Goal: Task Accomplishment & Management: Manage account settings

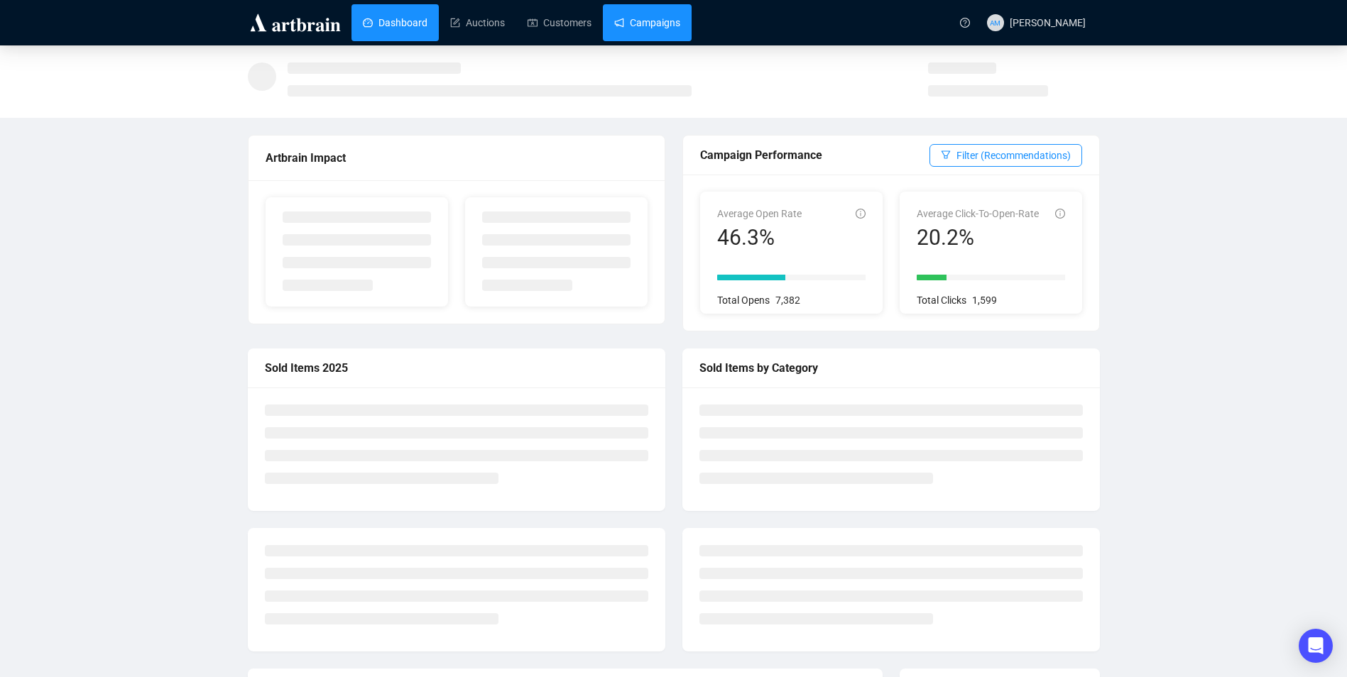
click at [662, 28] on link "Campaigns" at bounding box center [647, 22] width 66 height 37
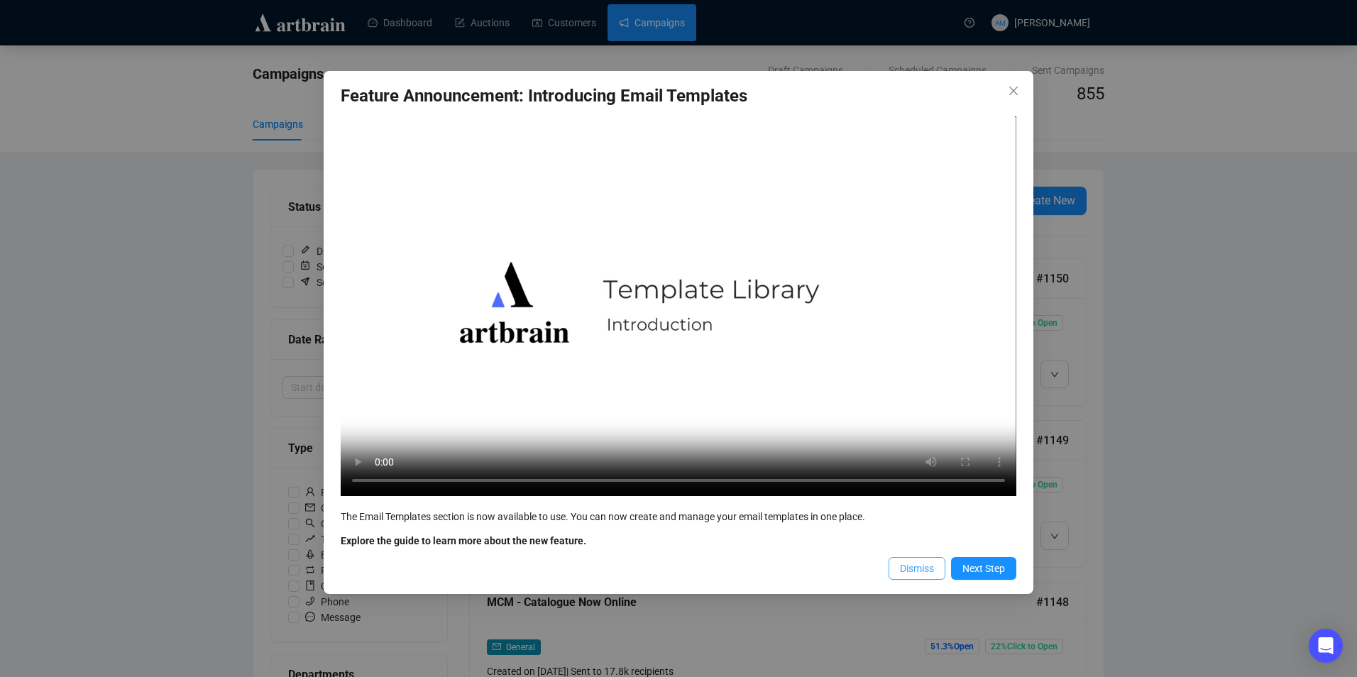
click at [674, 574] on span "Dismiss" at bounding box center [917, 569] width 34 height 16
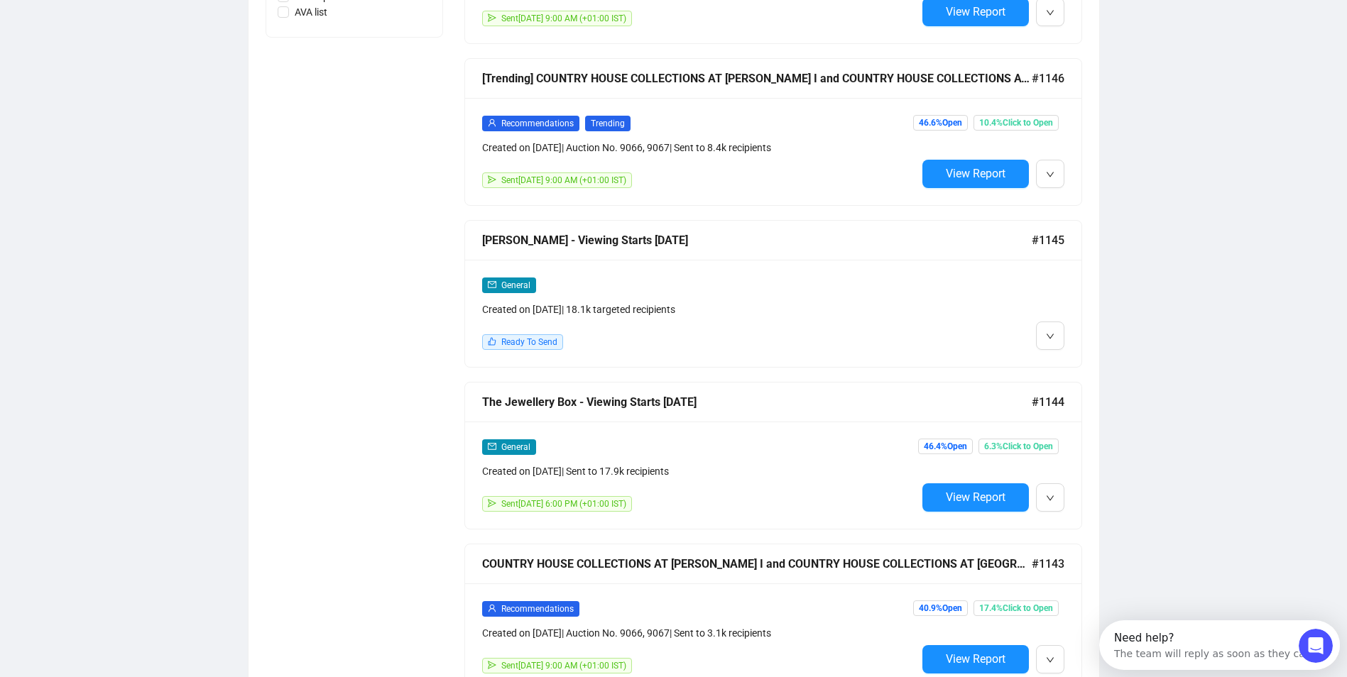
scroll to position [852, 0]
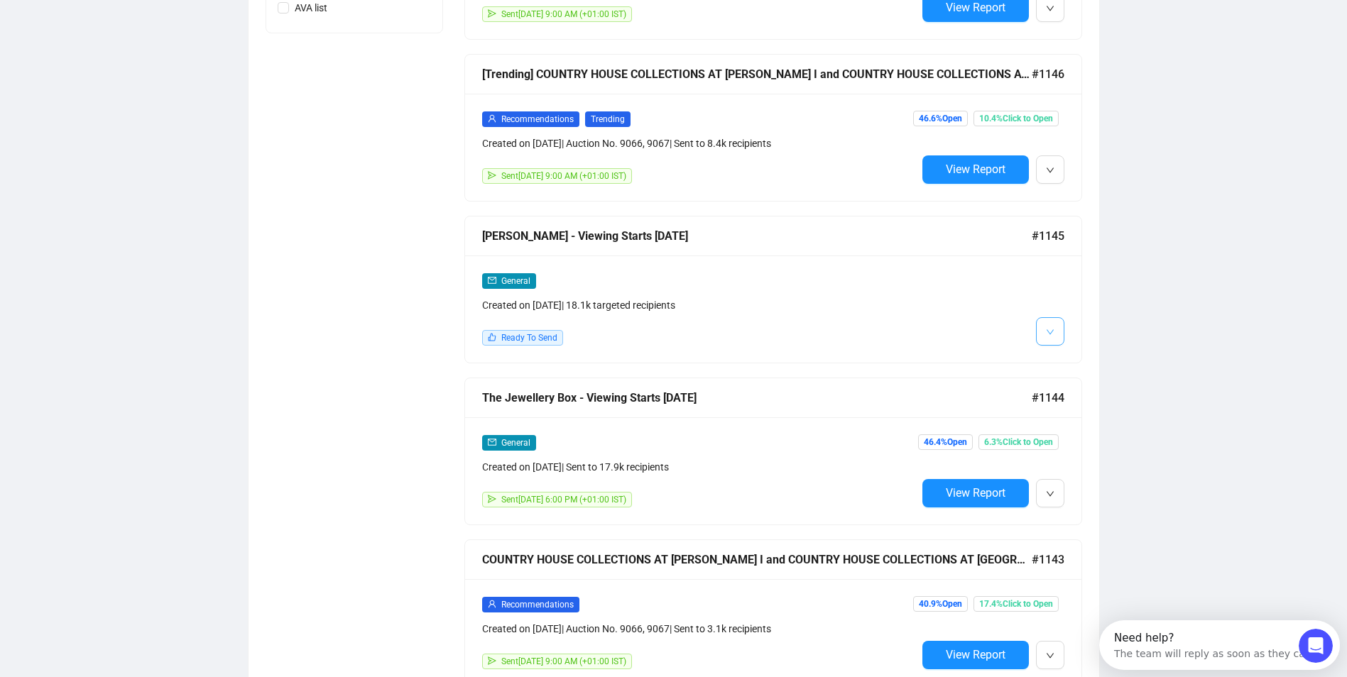
click at [674, 328] on icon "down" at bounding box center [1050, 332] width 9 height 9
click at [674, 363] on span "Edit" at bounding box center [1072, 358] width 17 height 11
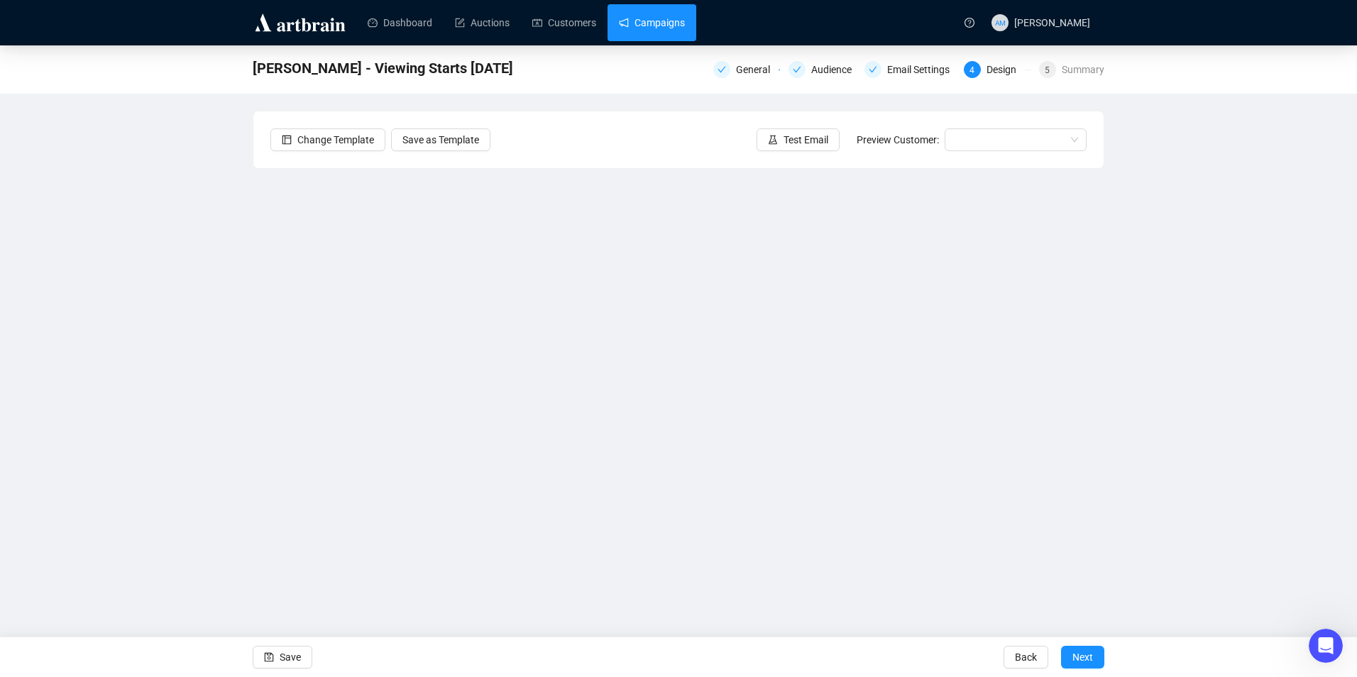
click at [640, 31] on link "Campaigns" at bounding box center [652, 22] width 66 height 37
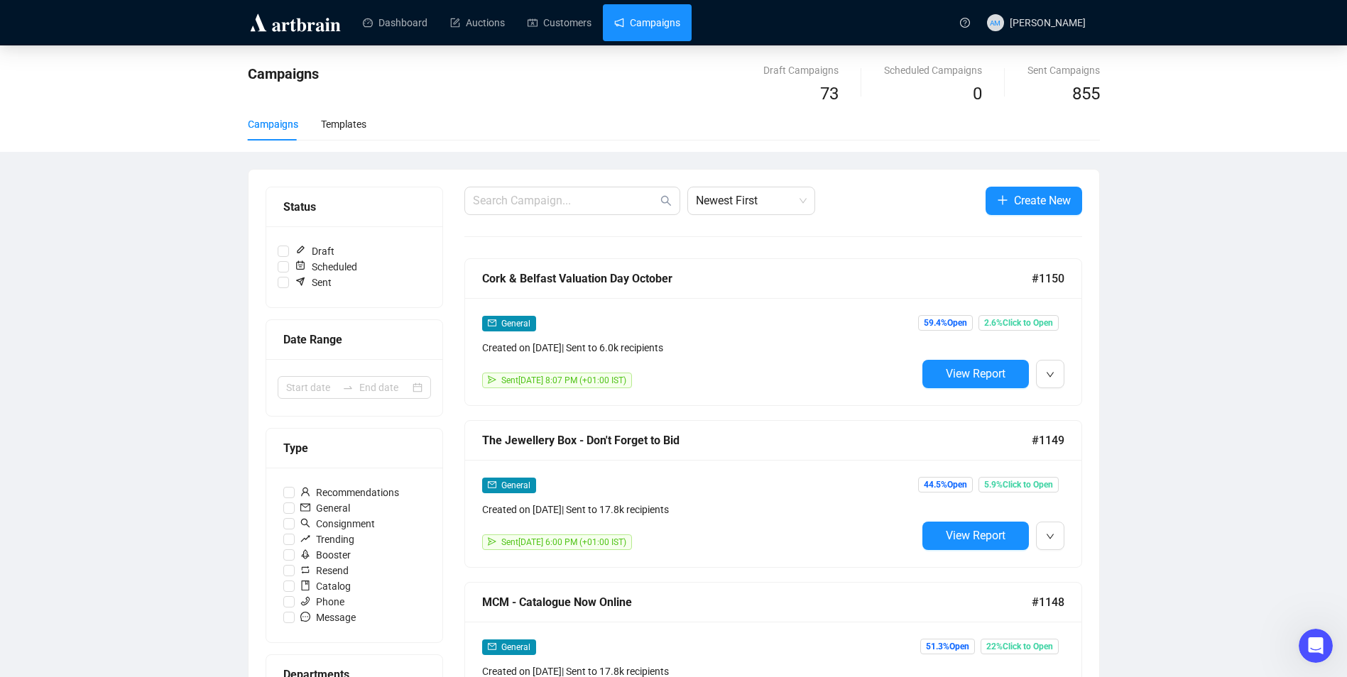
scroll to position [71, 0]
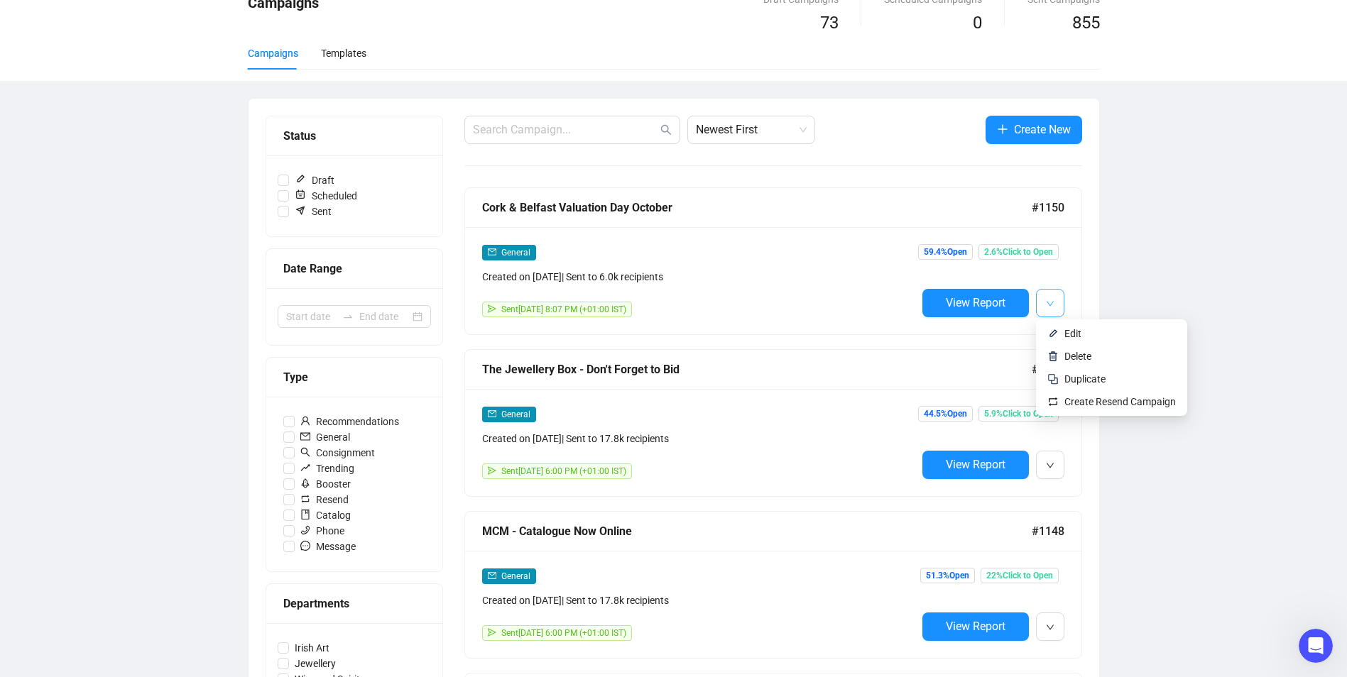
click at [674, 306] on icon "down" at bounding box center [1050, 304] width 9 height 9
click at [674, 337] on span "Edit" at bounding box center [1119, 334] width 111 height 16
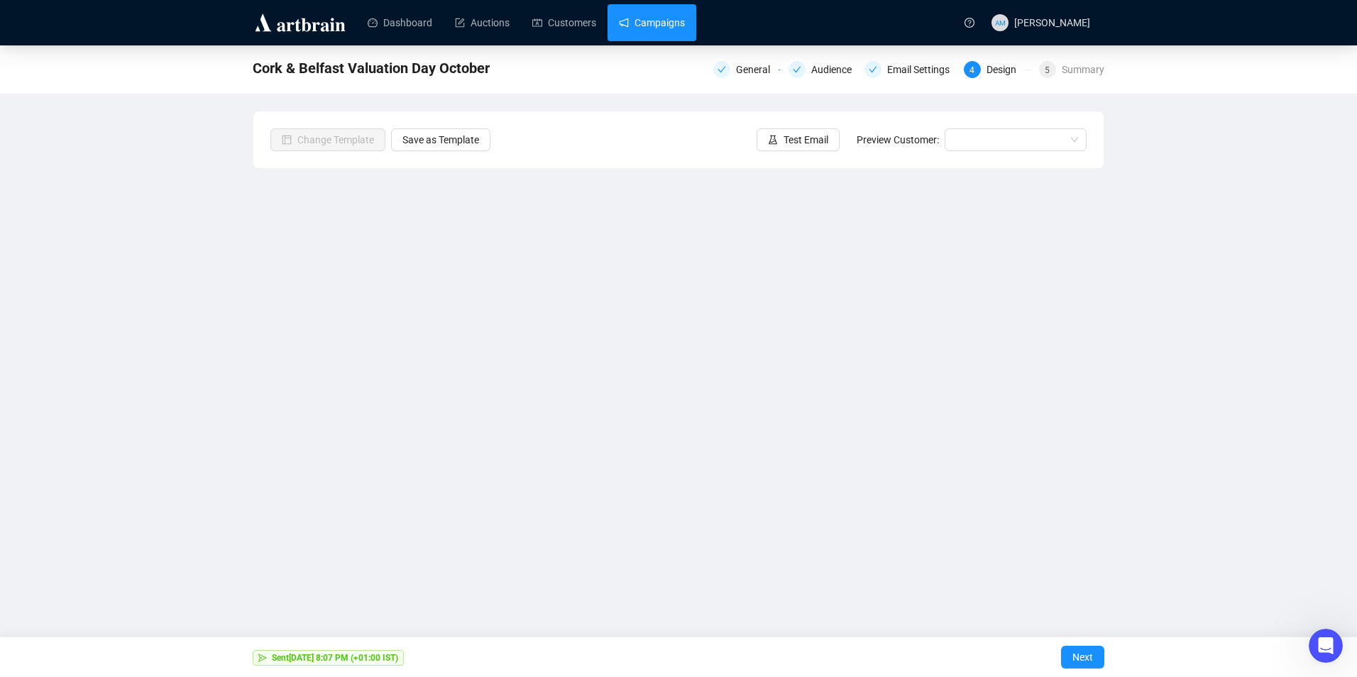
click at [672, 35] on link "Campaigns" at bounding box center [652, 22] width 66 height 37
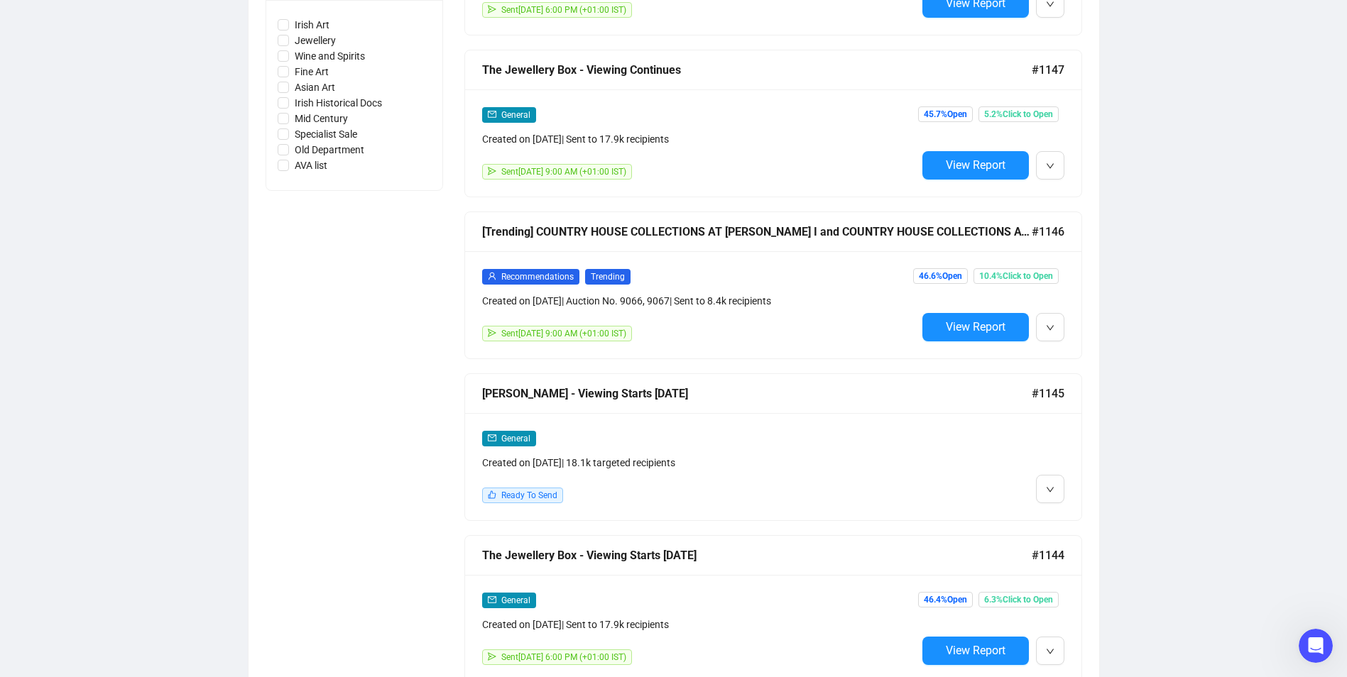
scroll to position [781, 0]
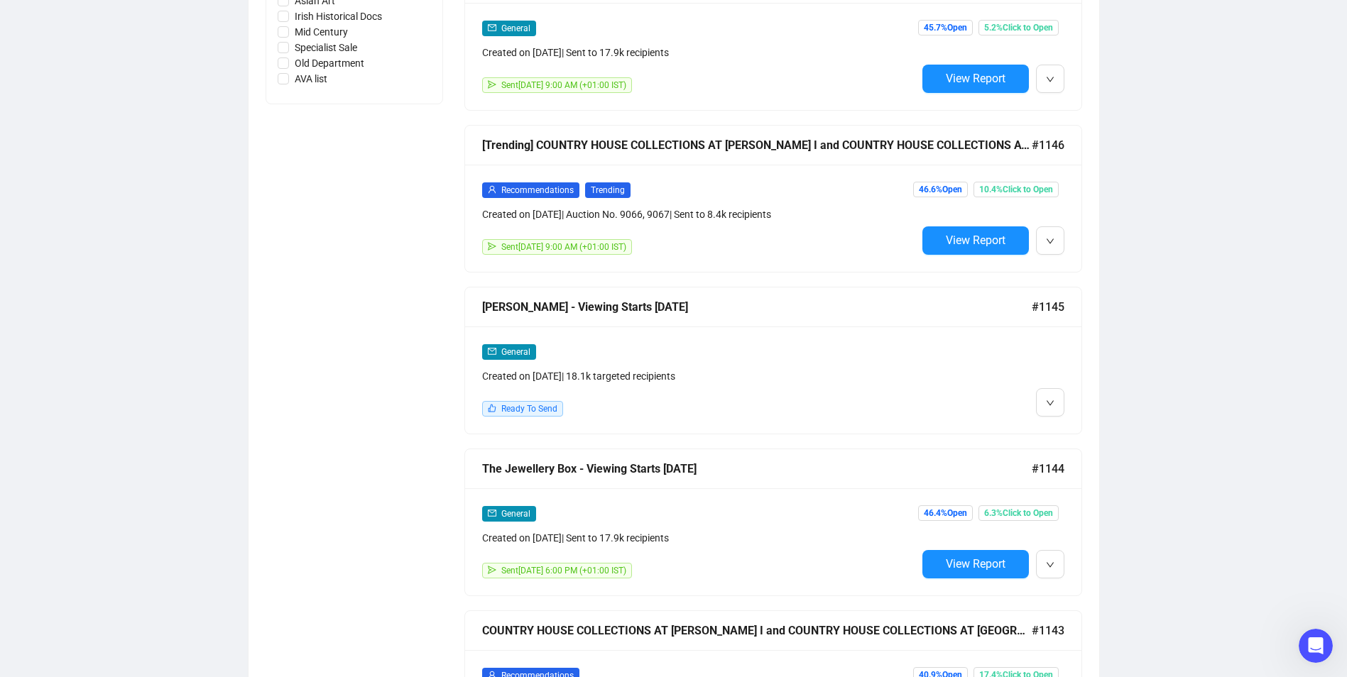
click at [674, 368] on div "Created on [DATE] | 18.1k targeted recipients" at bounding box center [699, 376] width 434 height 16
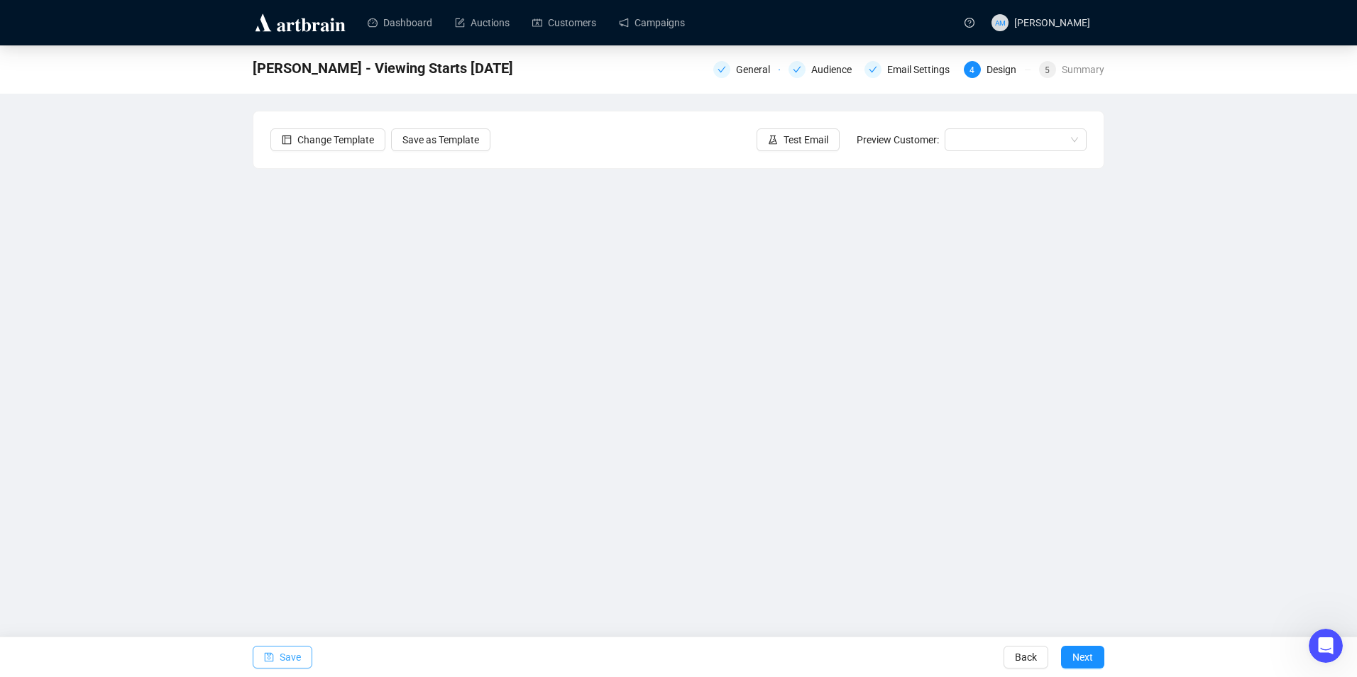
click at [297, 648] on span "Save" at bounding box center [290, 658] width 21 height 40
click at [276, 657] on button "Save" at bounding box center [283, 657] width 60 height 23
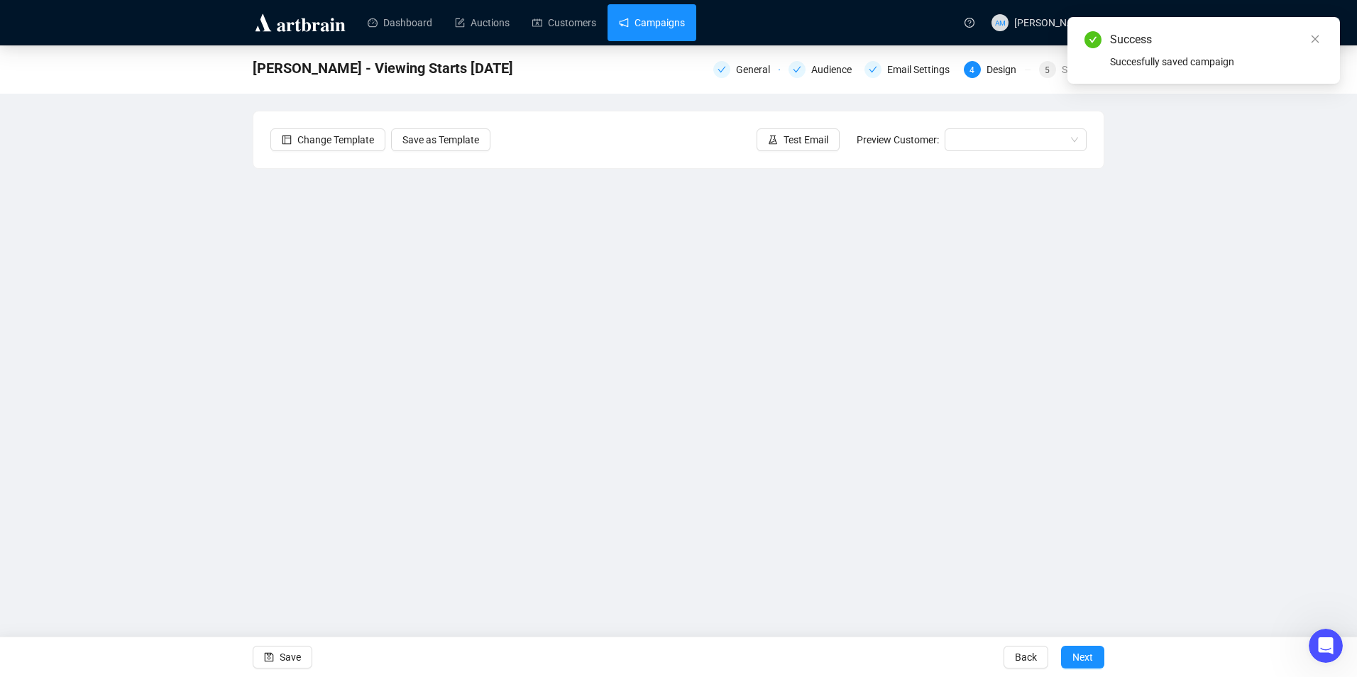
click at [654, 25] on link "Campaigns" at bounding box center [652, 22] width 66 height 37
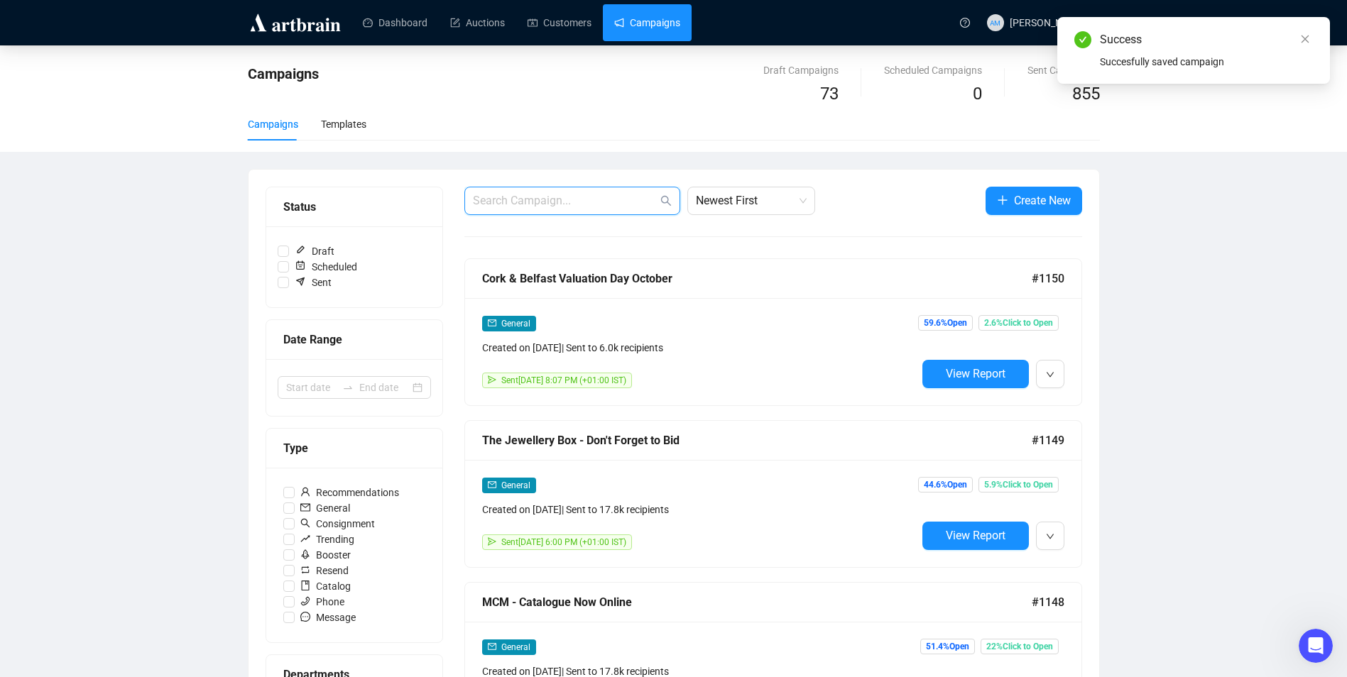
click at [540, 201] on input "text" at bounding box center [565, 200] width 185 height 17
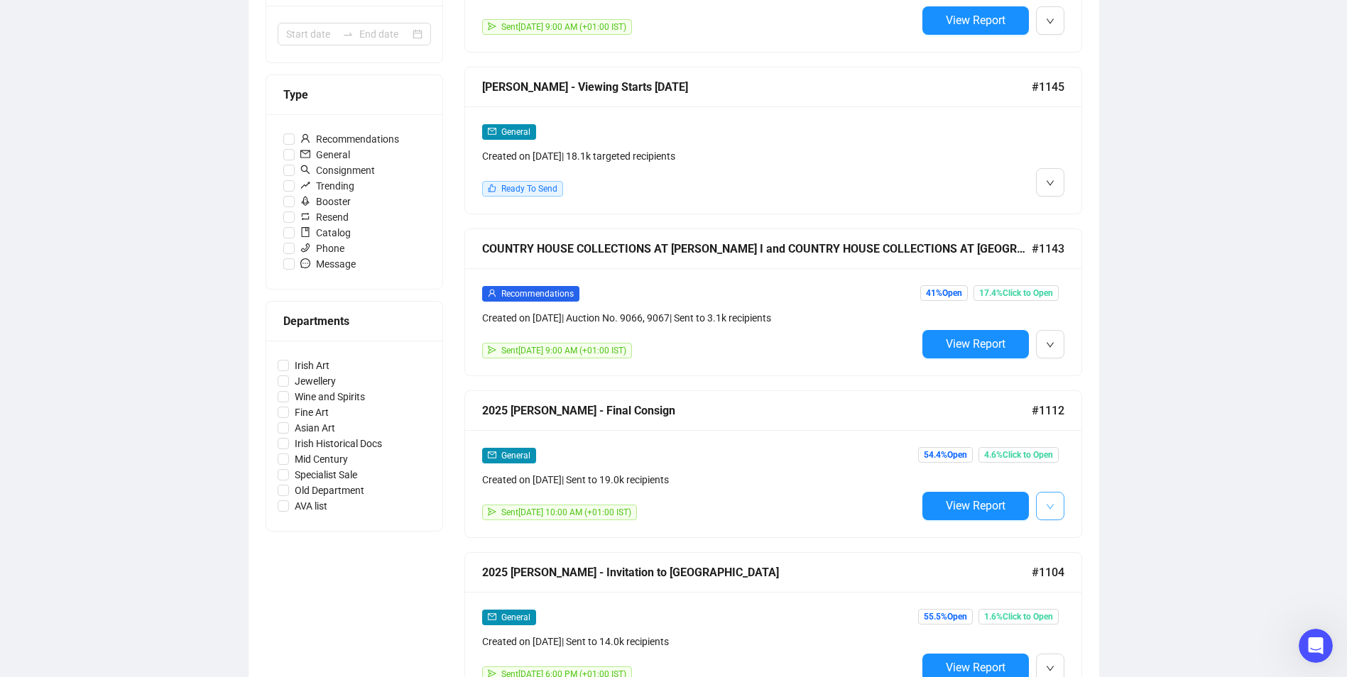
scroll to position [355, 0]
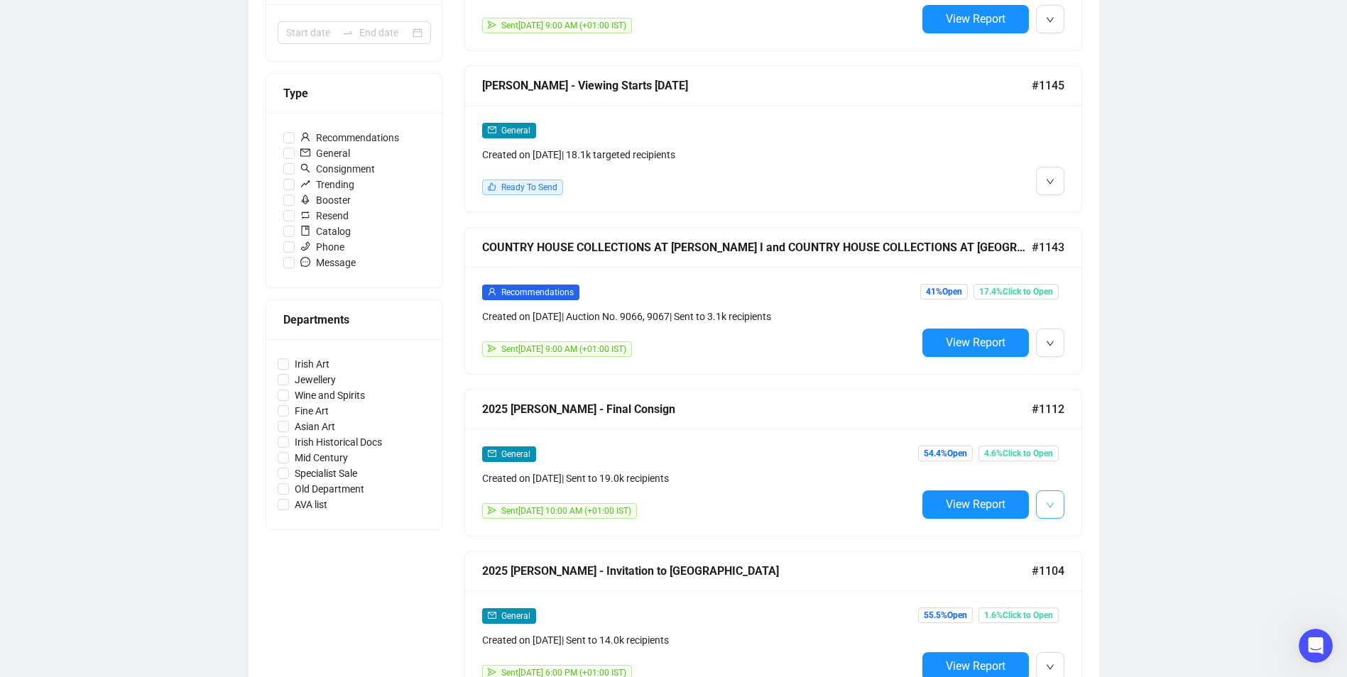
type input "town"
click at [674, 496] on span "button" at bounding box center [1050, 505] width 9 height 18
click at [674, 530] on span "Edit" at bounding box center [1072, 532] width 17 height 11
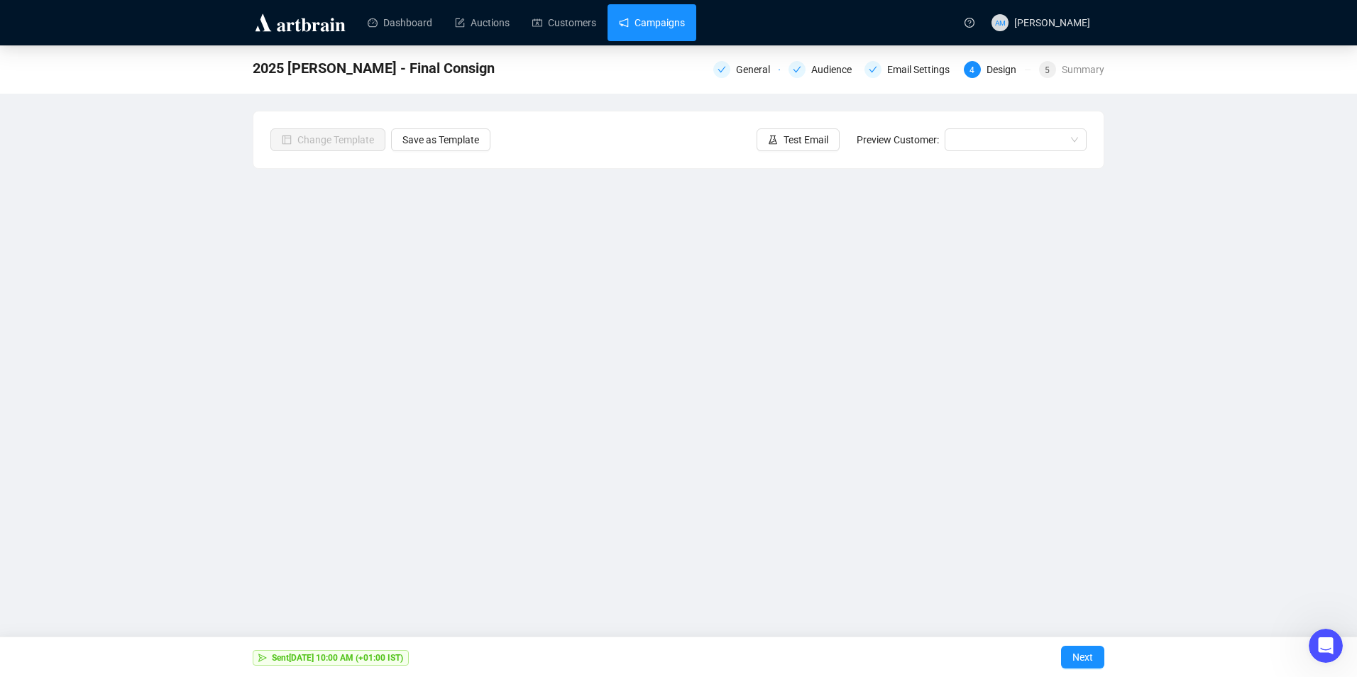
click at [659, 21] on link "Campaigns" at bounding box center [652, 22] width 66 height 37
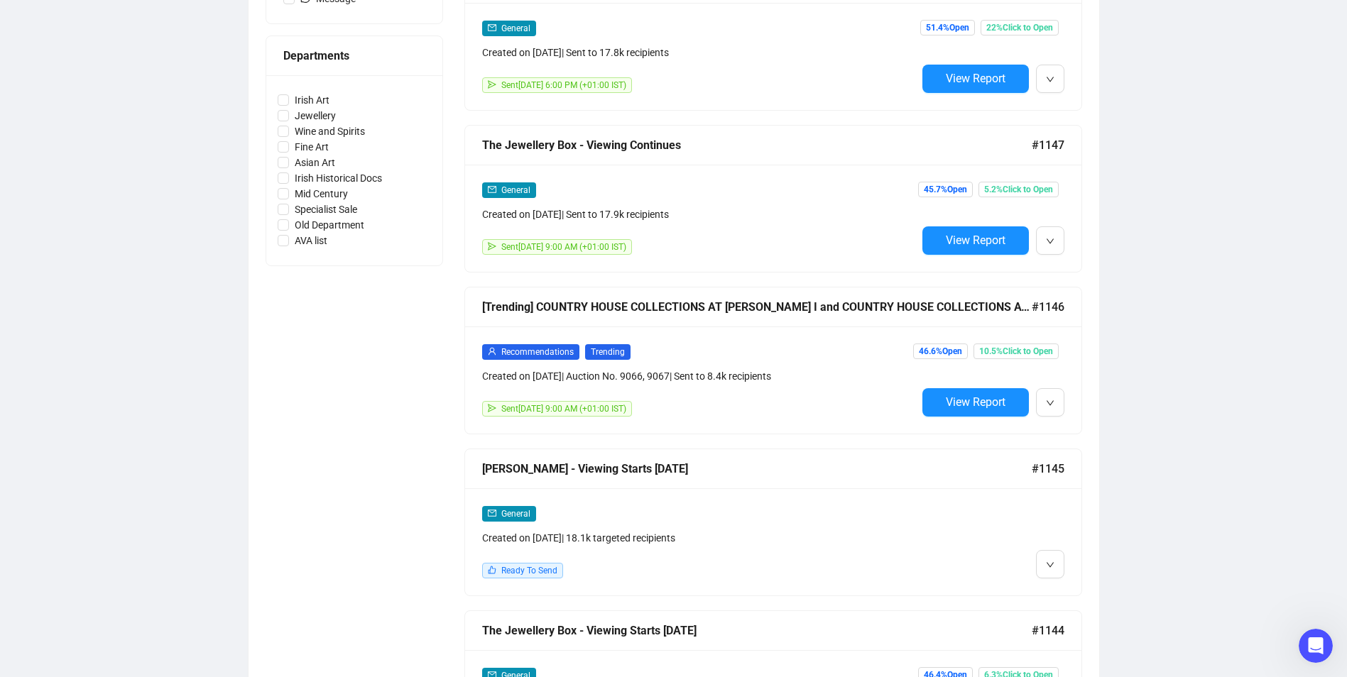
scroll to position [639, 0]
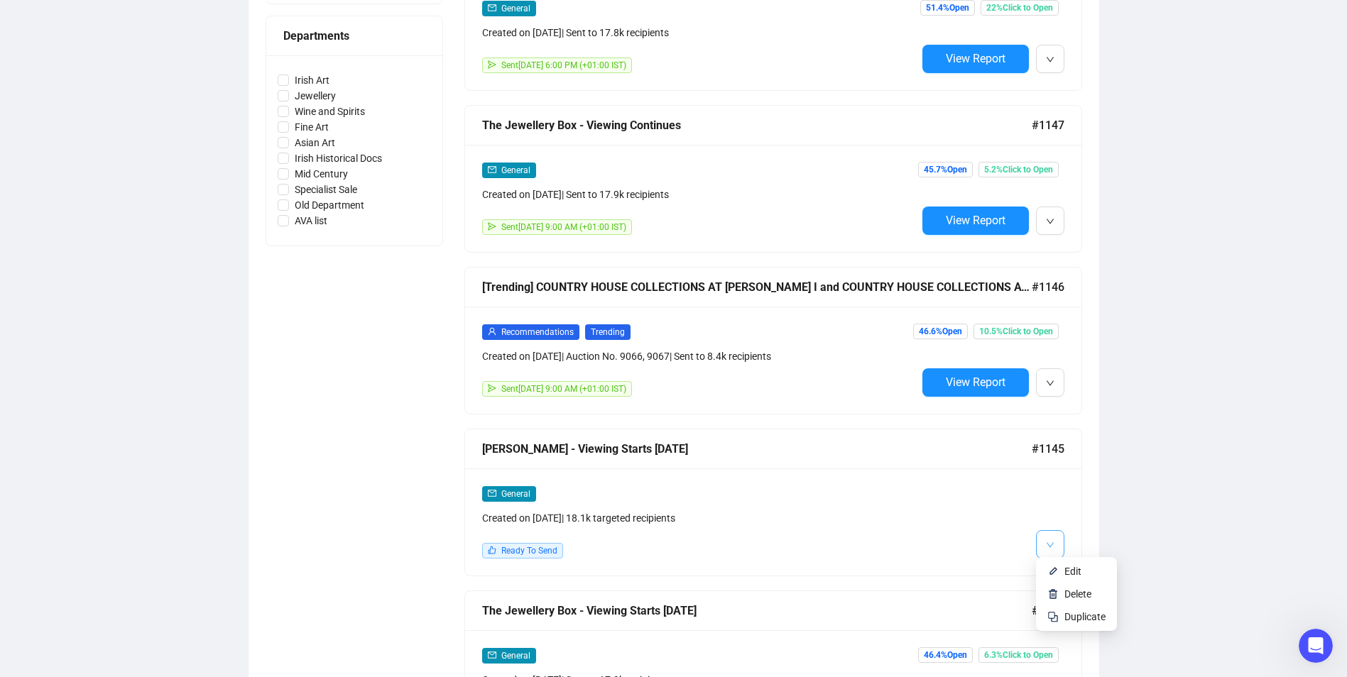
click at [674, 544] on icon "down" at bounding box center [1050, 545] width 9 height 9
click at [674, 567] on span "Edit" at bounding box center [1072, 571] width 17 height 11
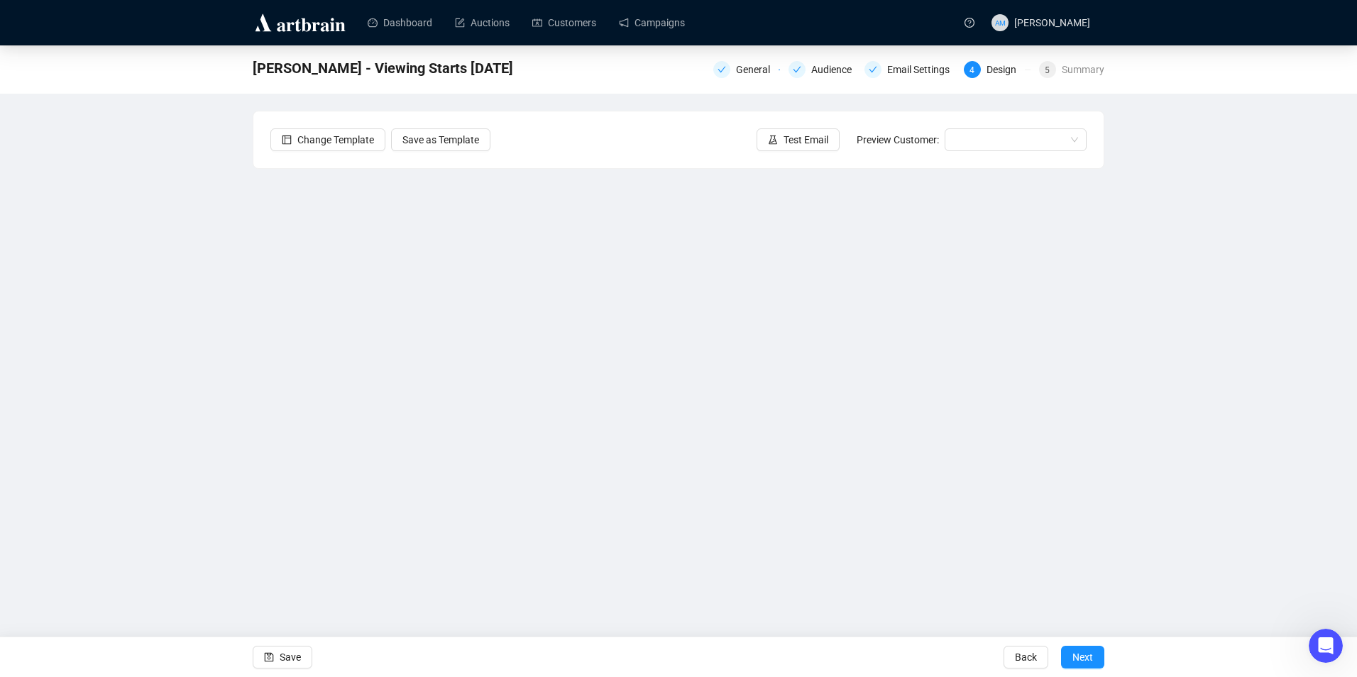
click at [43, 264] on div "[PERSON_NAME] - Viewing Starts [DATE] General Audience Email Settings 4 Design …" at bounding box center [678, 316] width 1357 height 543
click at [305, 657] on button "Save" at bounding box center [283, 657] width 60 height 23
click at [280, 657] on span "Save" at bounding box center [290, 658] width 21 height 40
click at [291, 657] on span "Save" at bounding box center [290, 658] width 21 height 40
click at [300, 656] on span "Save" at bounding box center [290, 658] width 21 height 40
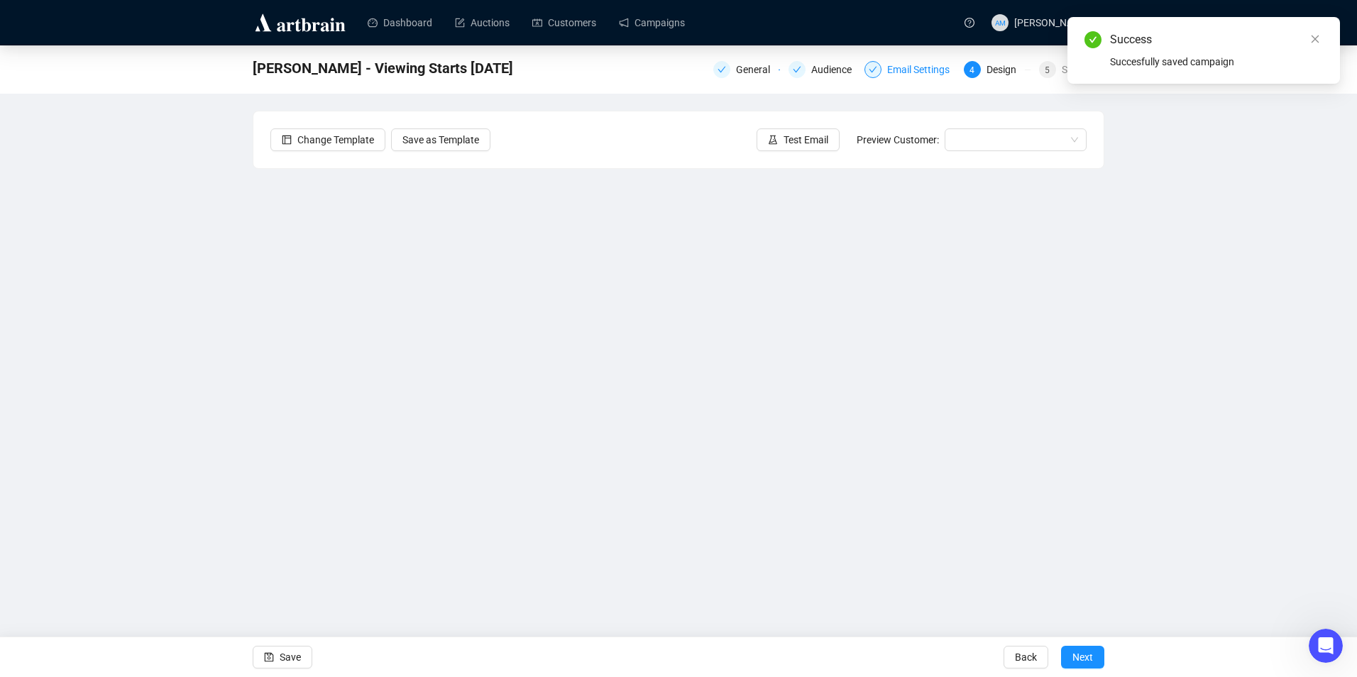
click at [674, 70] on div "Email Settings" at bounding box center [922, 69] width 71 height 17
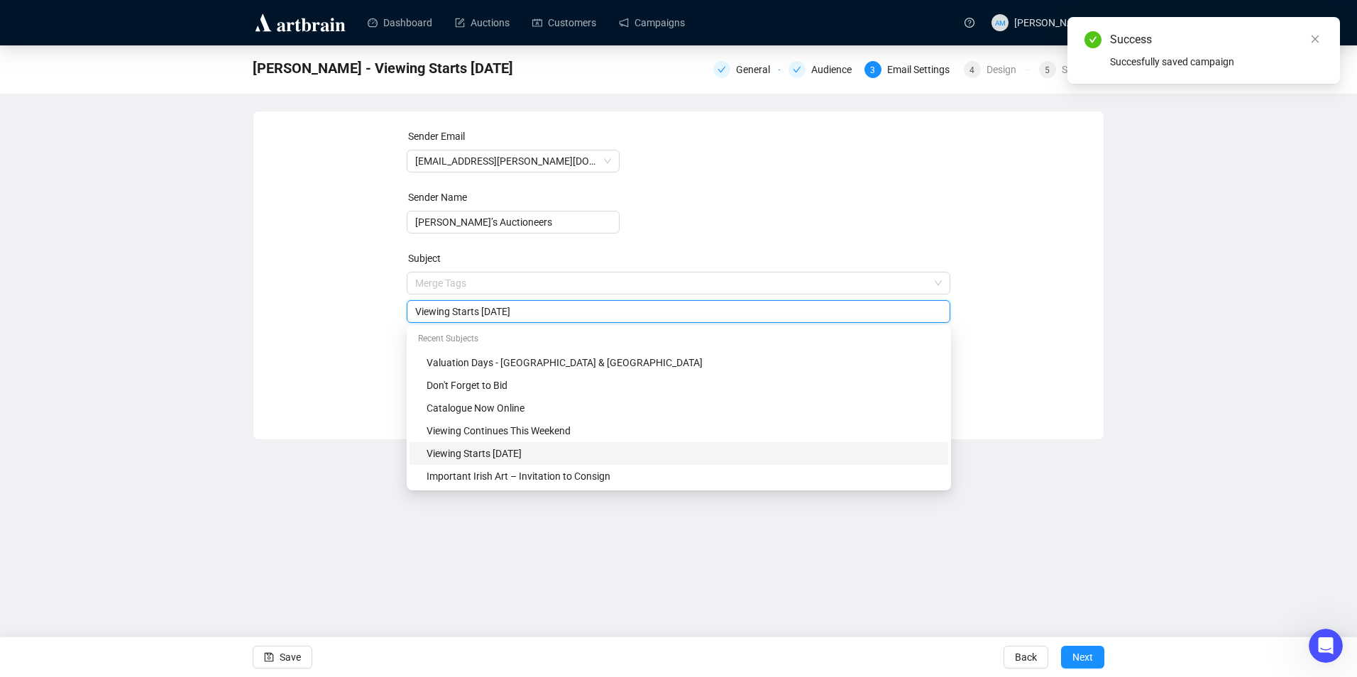
drag, startPoint x: 537, startPoint y: 284, endPoint x: 483, endPoint y: 304, distance: 58.2
click at [483, 304] on input "Viewing Starts [DATE]" at bounding box center [678, 312] width 527 height 16
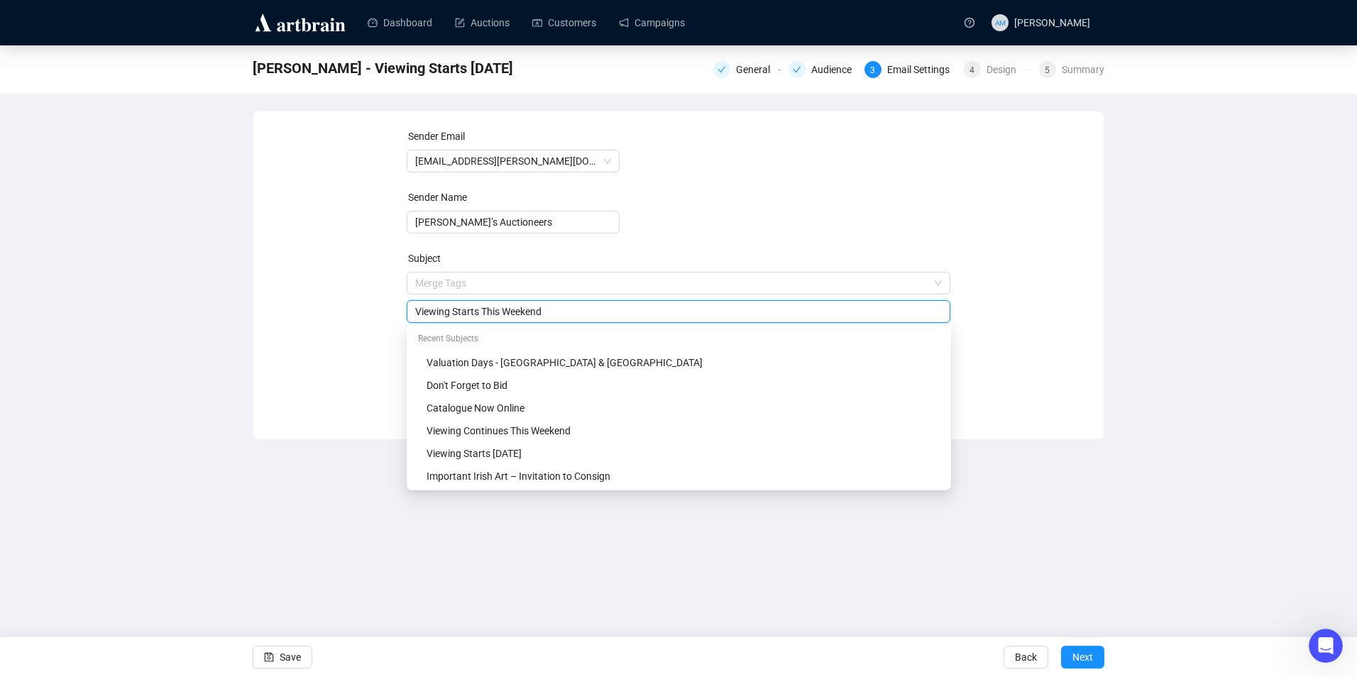
type input "Viewing Starts This Weekend"
click at [366, 334] on div "Sender Email [EMAIL_ADDRESS][PERSON_NAME][DOMAIN_NAME] Sender Name [PERSON_NAME…" at bounding box center [678, 265] width 816 height 273
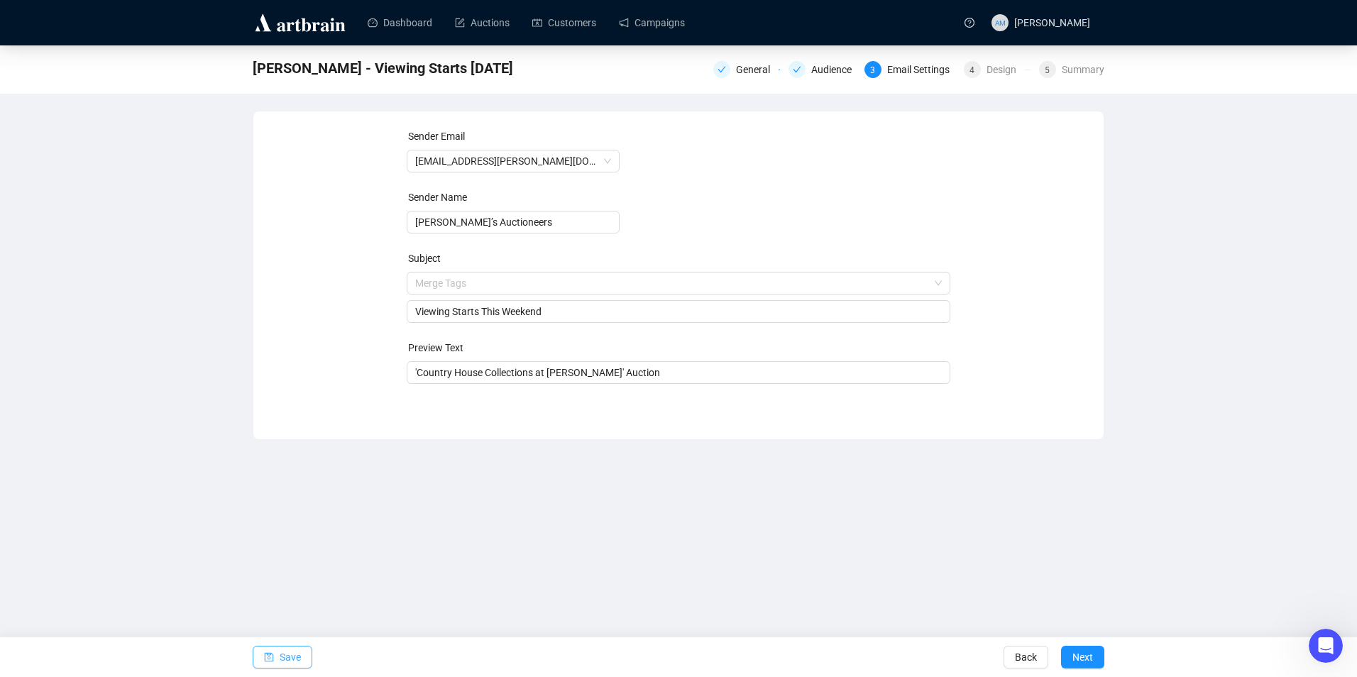
click at [278, 656] on button "Save" at bounding box center [283, 657] width 60 height 23
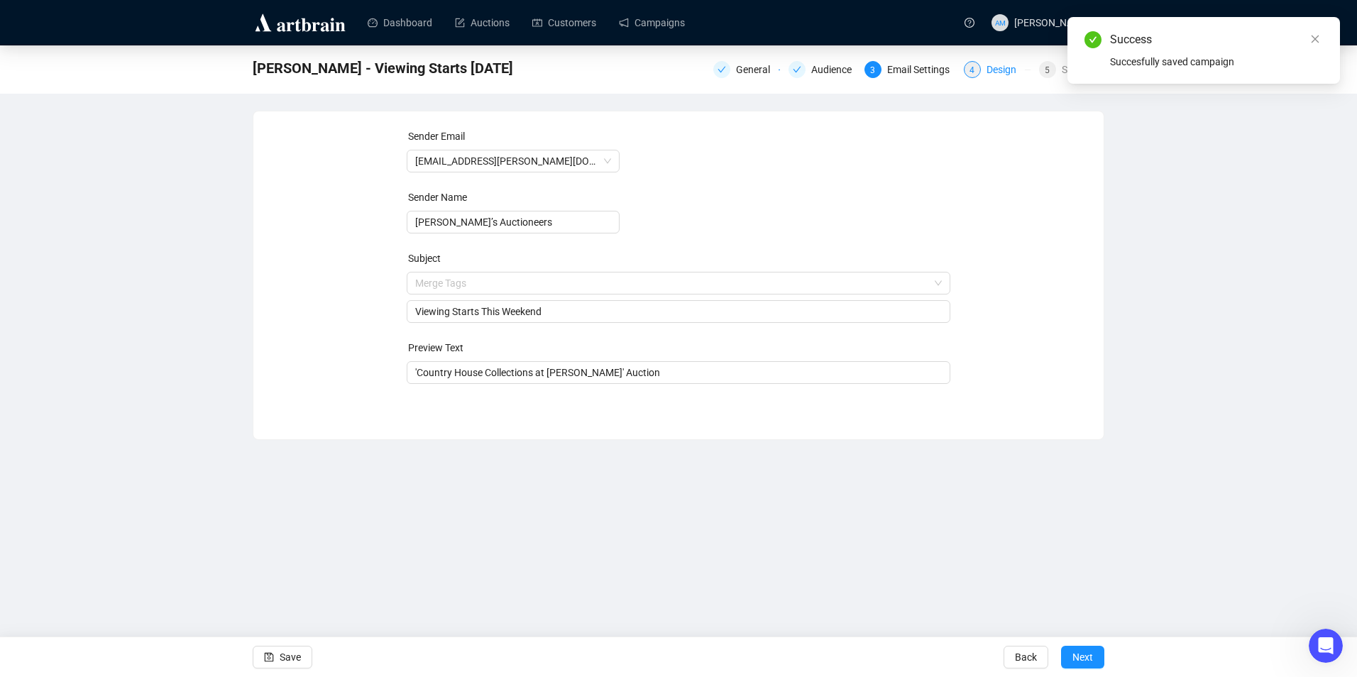
click at [674, 72] on span "4" at bounding box center [972, 70] width 5 height 10
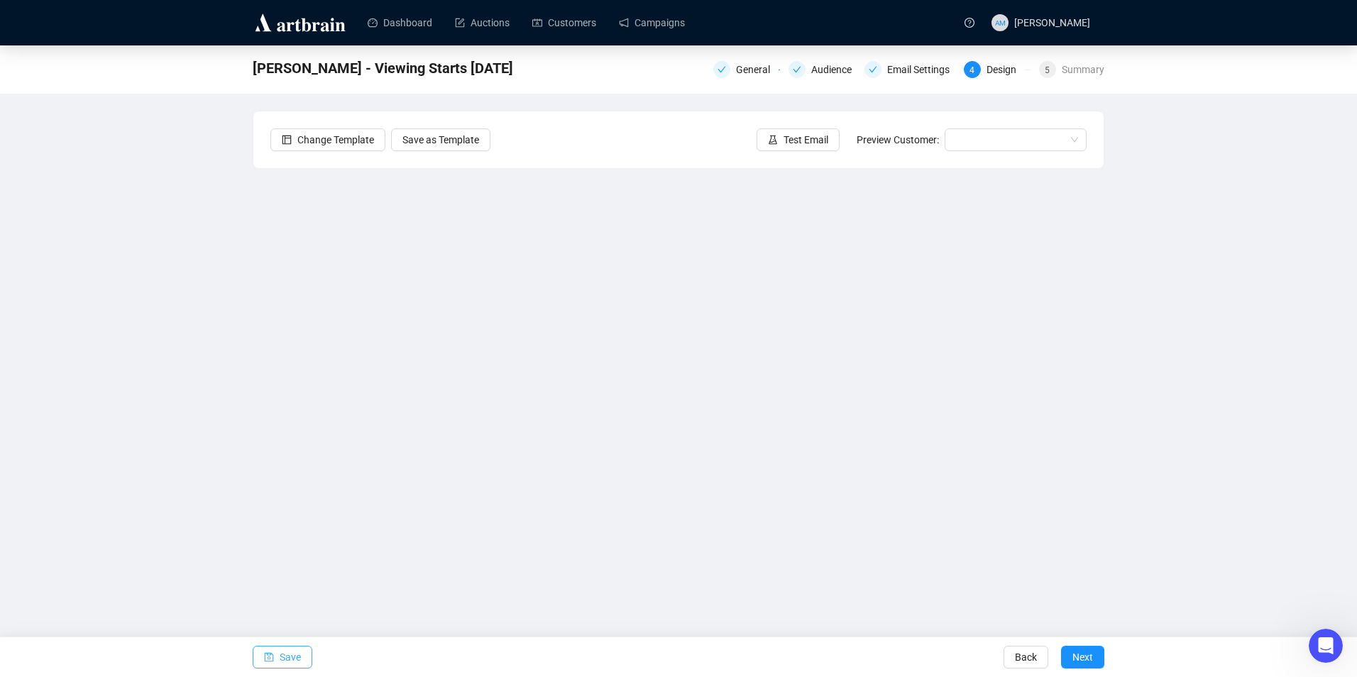
click at [273, 651] on span "button" at bounding box center [269, 658] width 10 height 40
click at [290, 653] on span "Save" at bounding box center [290, 658] width 21 height 40
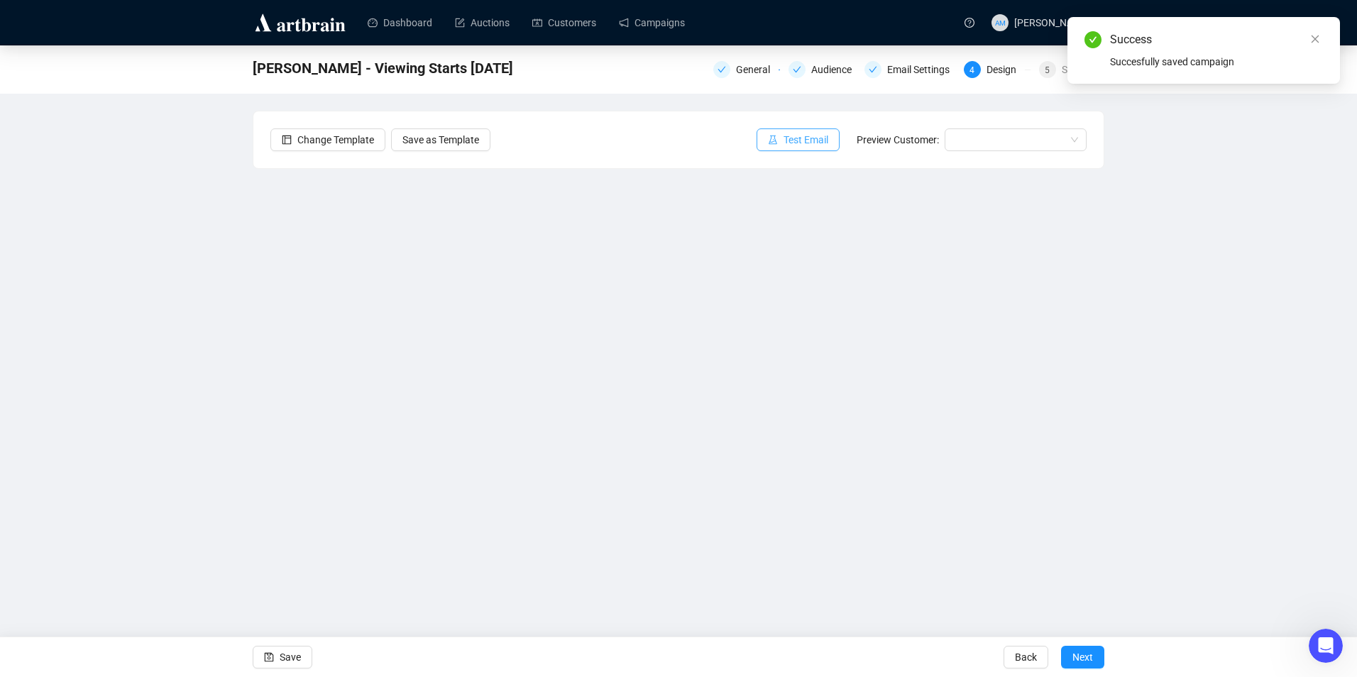
click at [674, 136] on icon "experiment" at bounding box center [773, 140] width 10 height 10
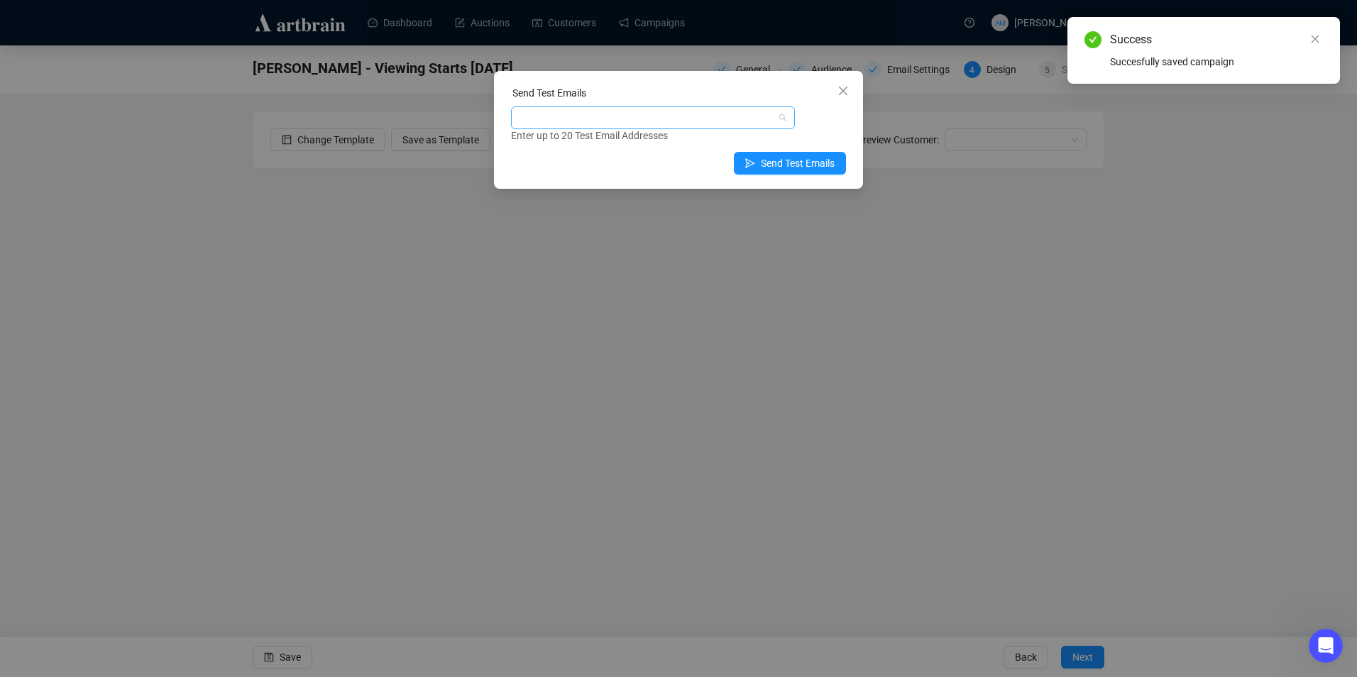
click at [652, 111] on div at bounding box center [645, 118] width 263 height 20
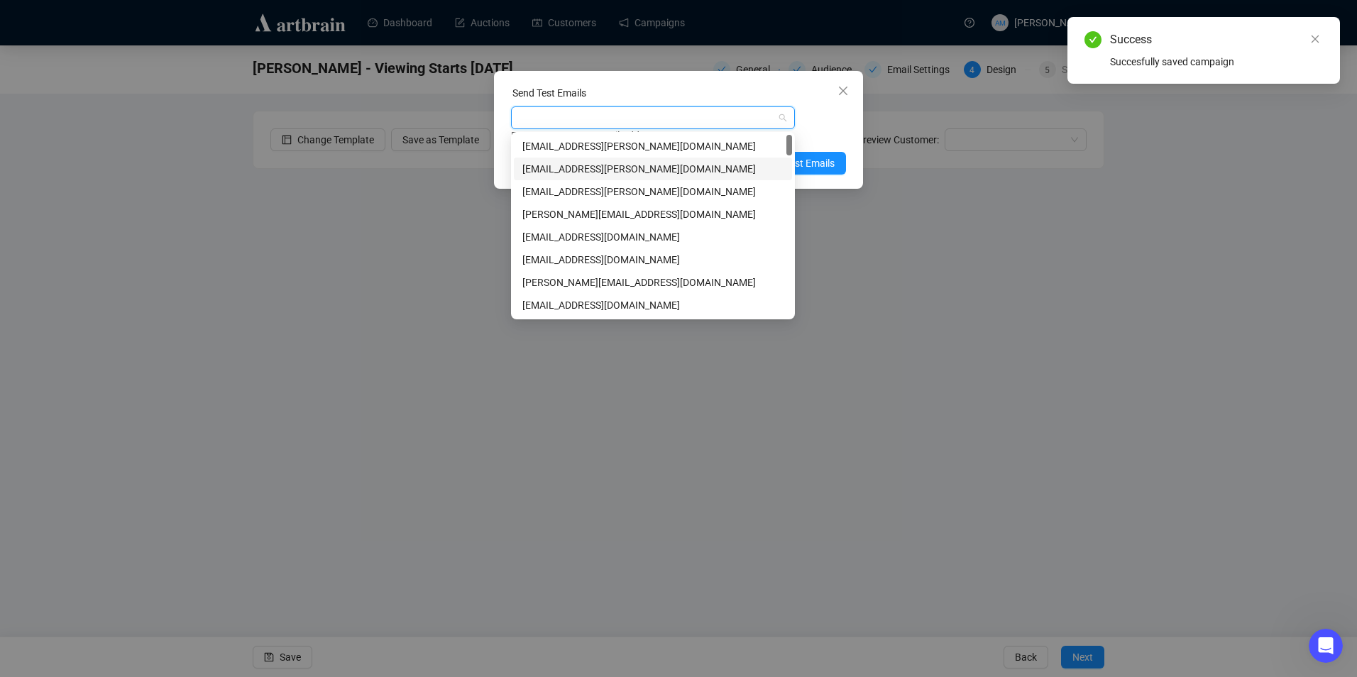
click at [578, 167] on div "[EMAIL_ADDRESS][PERSON_NAME][DOMAIN_NAME]" at bounding box center [653, 169] width 261 height 16
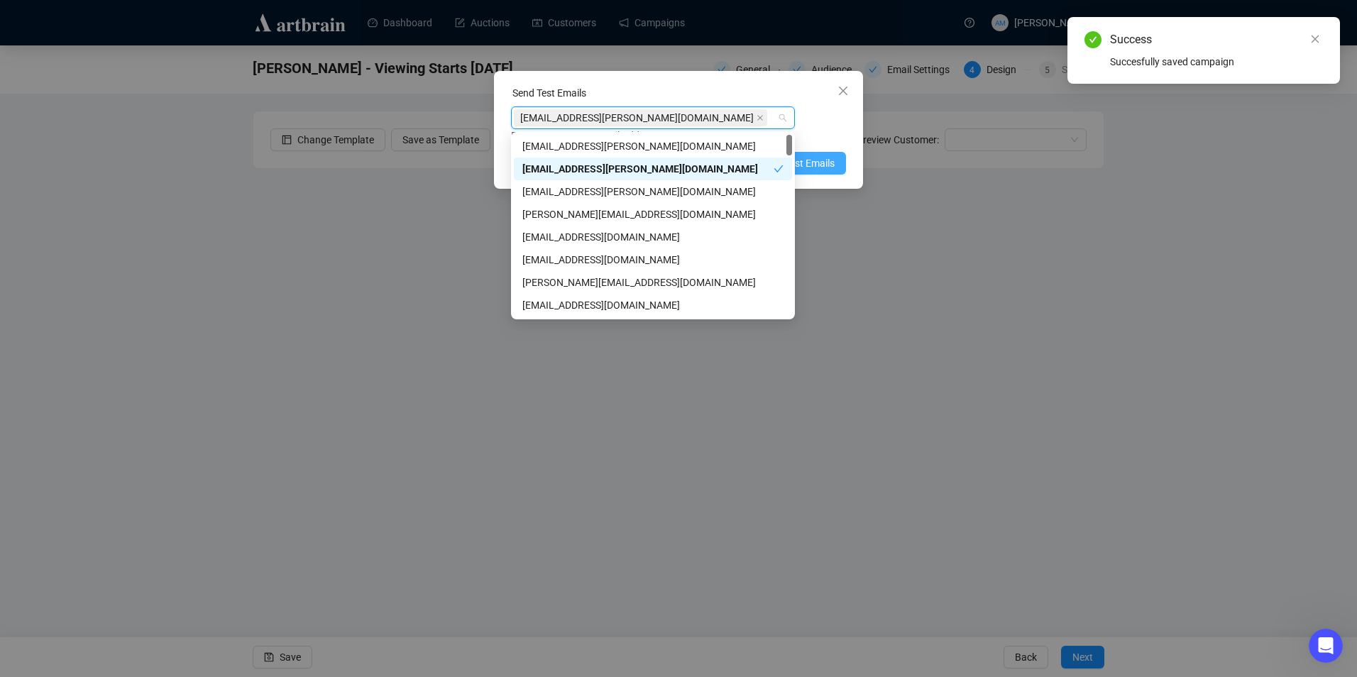
click at [674, 163] on span "Send Test Emails" at bounding box center [798, 163] width 74 height 16
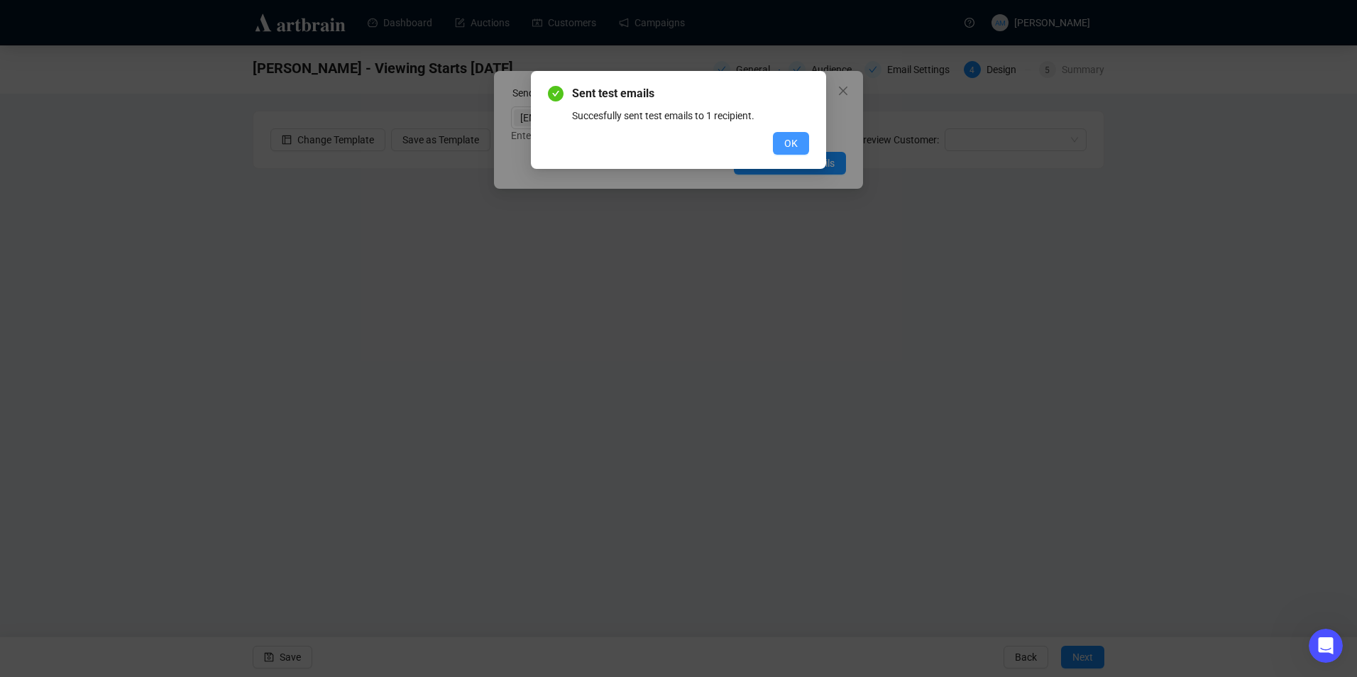
click at [674, 142] on span "OK" at bounding box center [790, 144] width 13 height 16
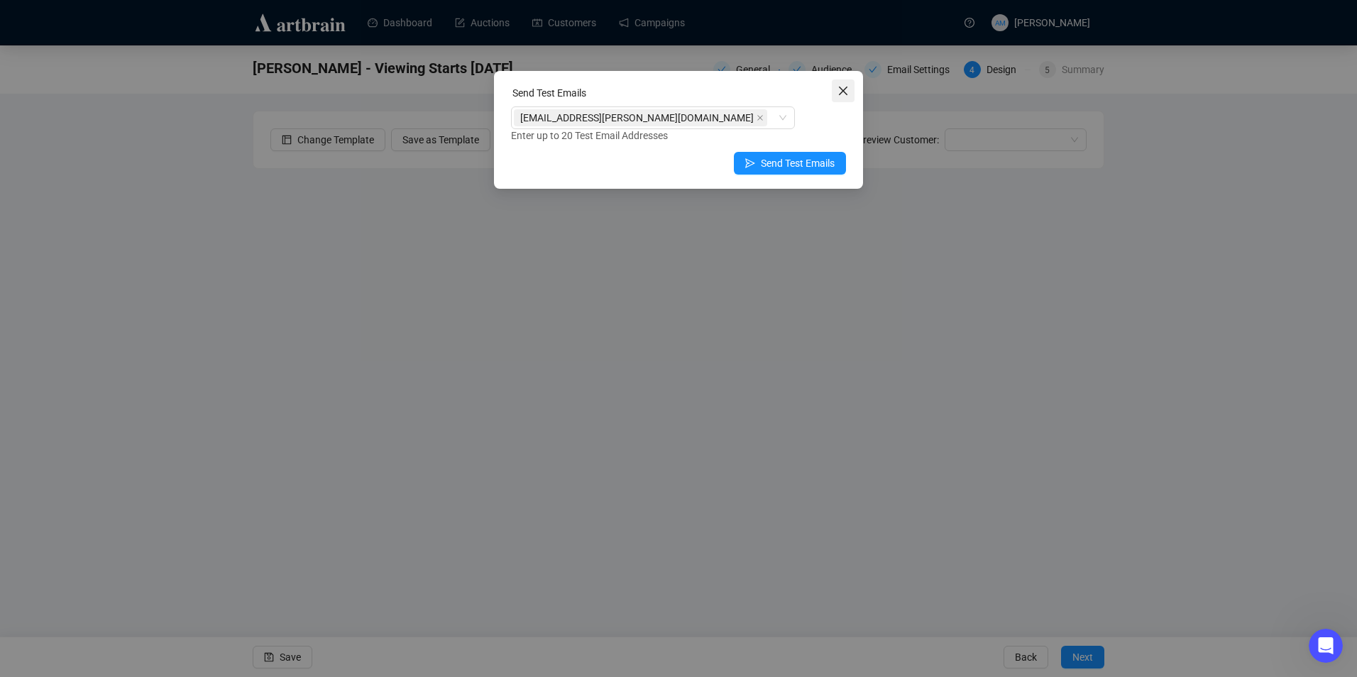
click at [674, 94] on icon "close" at bounding box center [843, 90] width 11 height 11
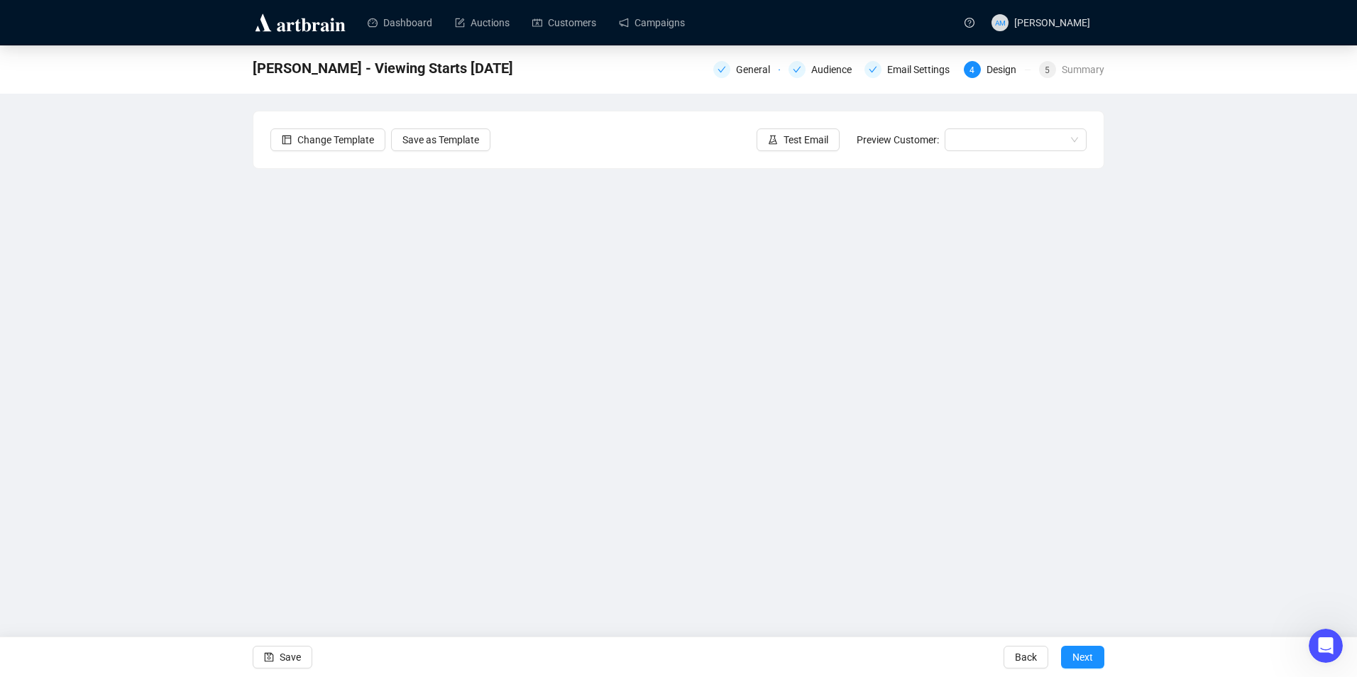
click at [672, 43] on div "Dashboard Auctions Customers Campaigns" at bounding box center [654, 22] width 604 height 45
click at [669, 34] on link "Campaigns" at bounding box center [652, 22] width 66 height 37
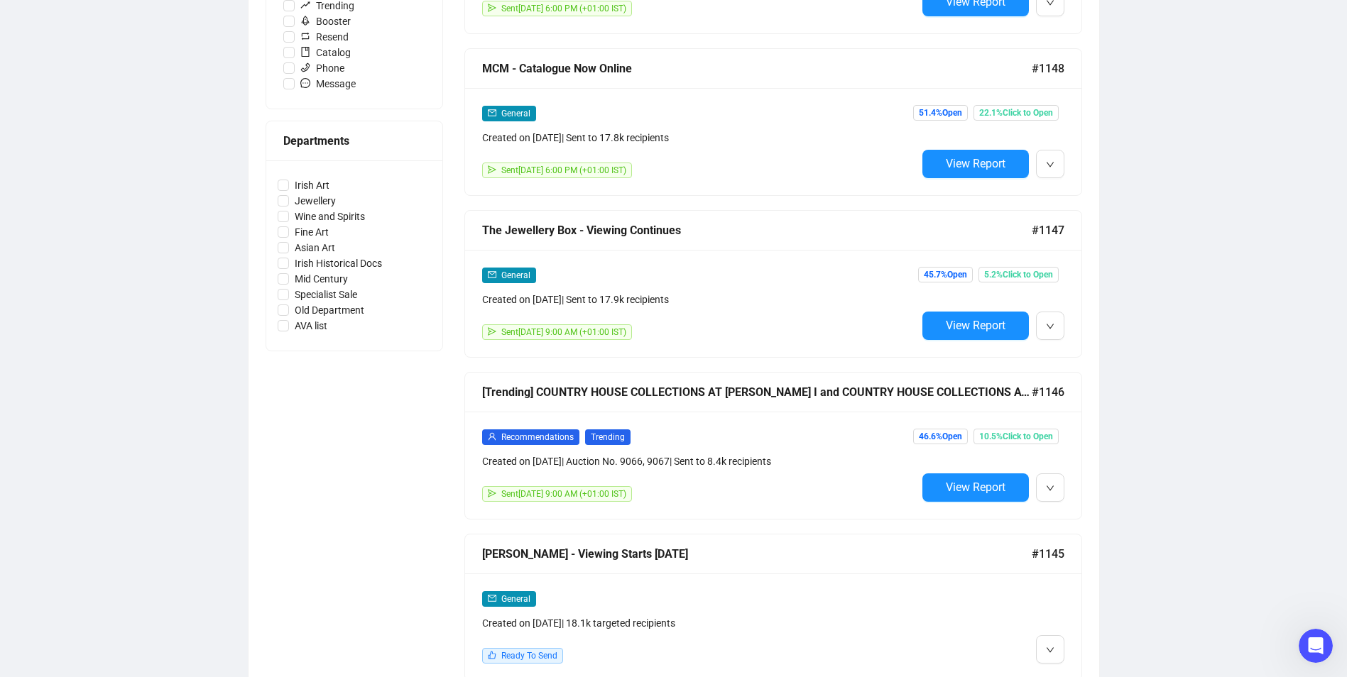
scroll to position [568, 0]
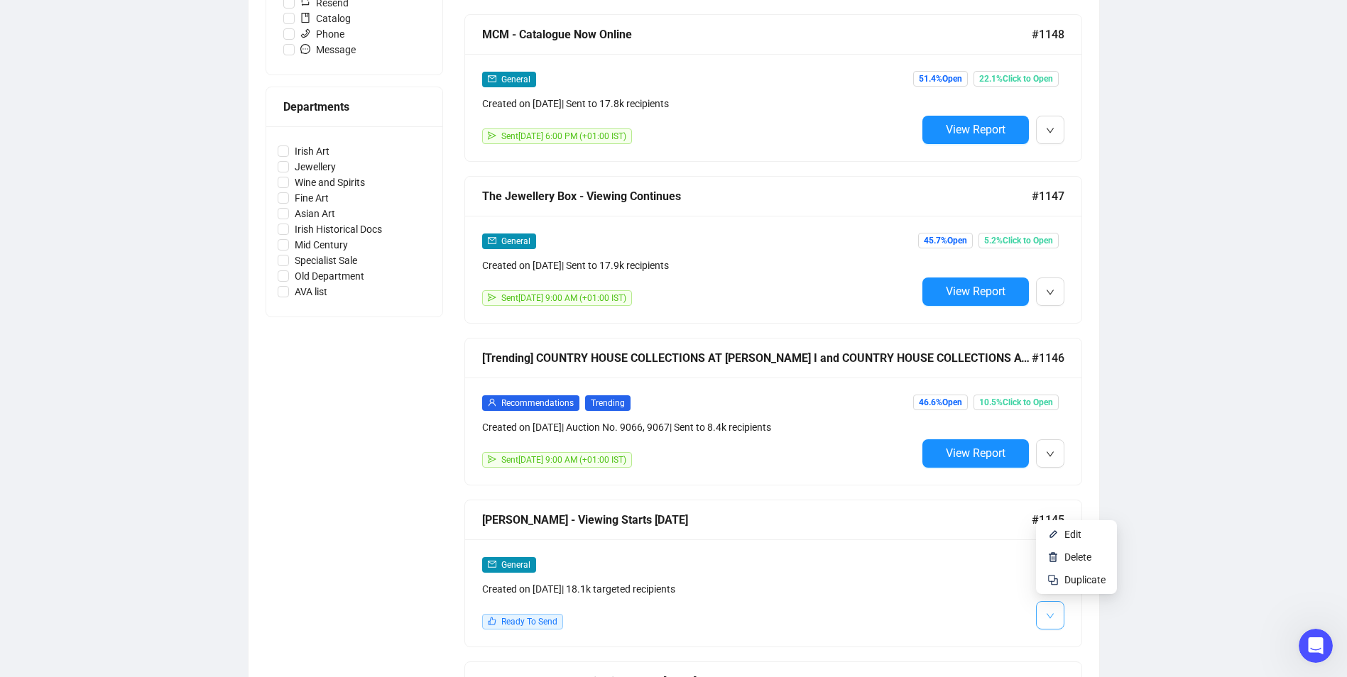
click at [674, 612] on icon "down" at bounding box center [1050, 616] width 9 height 9
click at [674, 539] on span "Edit" at bounding box center [1072, 534] width 17 height 11
